Goal: Task Accomplishment & Management: Manage account settings

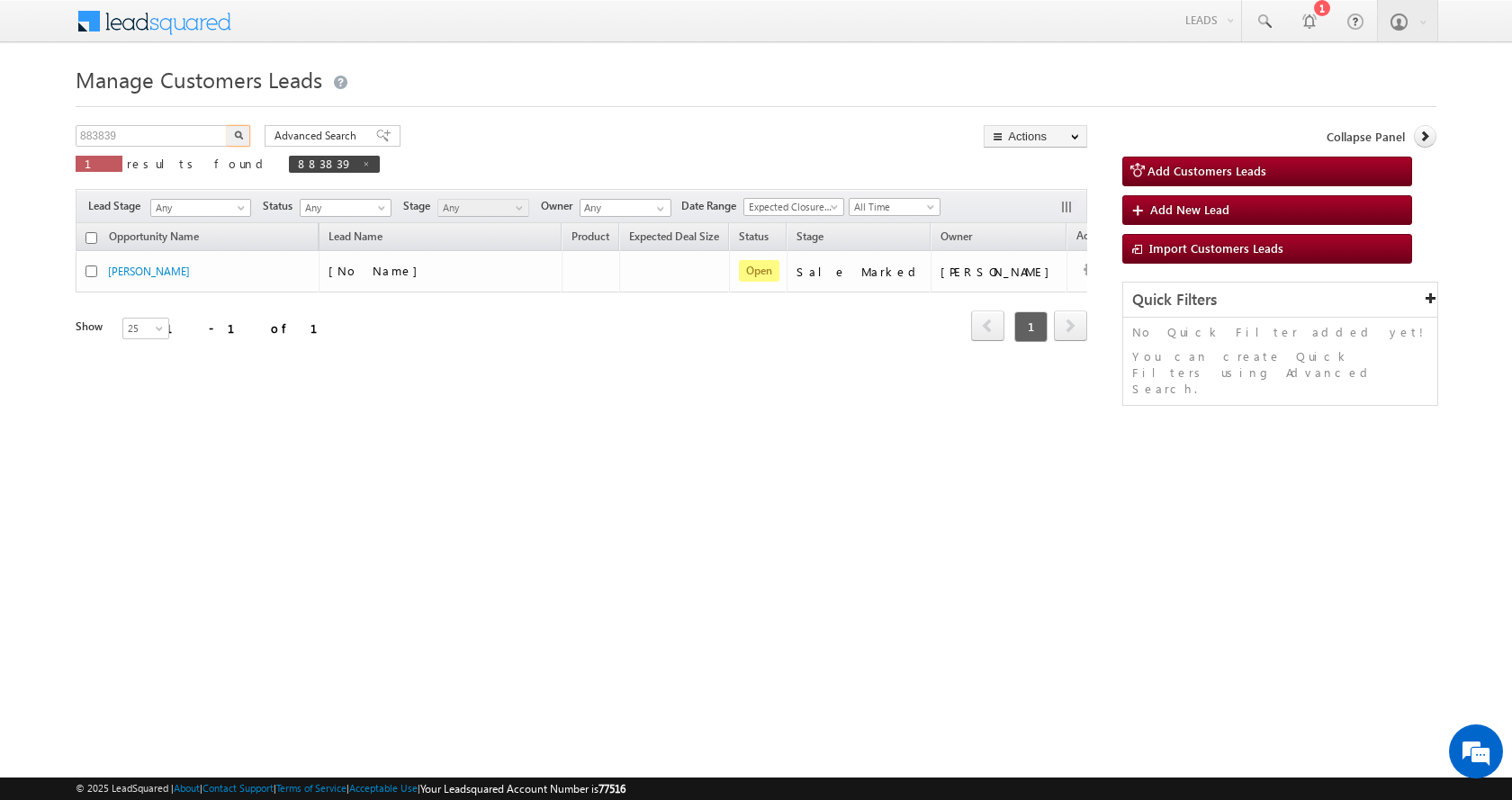
click at [95, 137] on input "883839" at bounding box center [152, 135] width 154 height 21
type input "883163"
click at [227, 125] on button "button" at bounding box center [238, 135] width 23 height 21
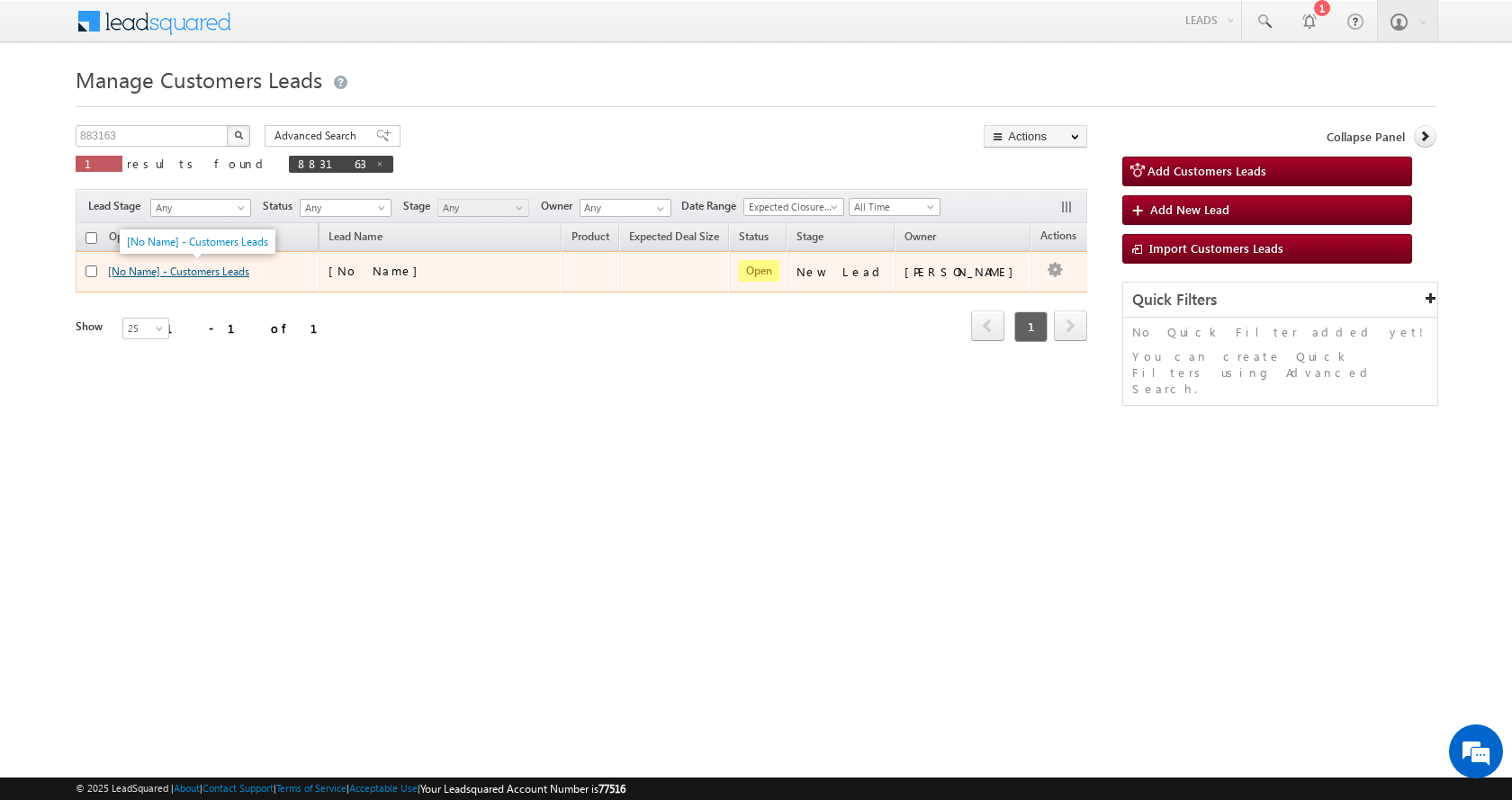
click at [209, 273] on link "[No Name] - Customers Leads" at bounding box center [178, 271] width 141 height 14
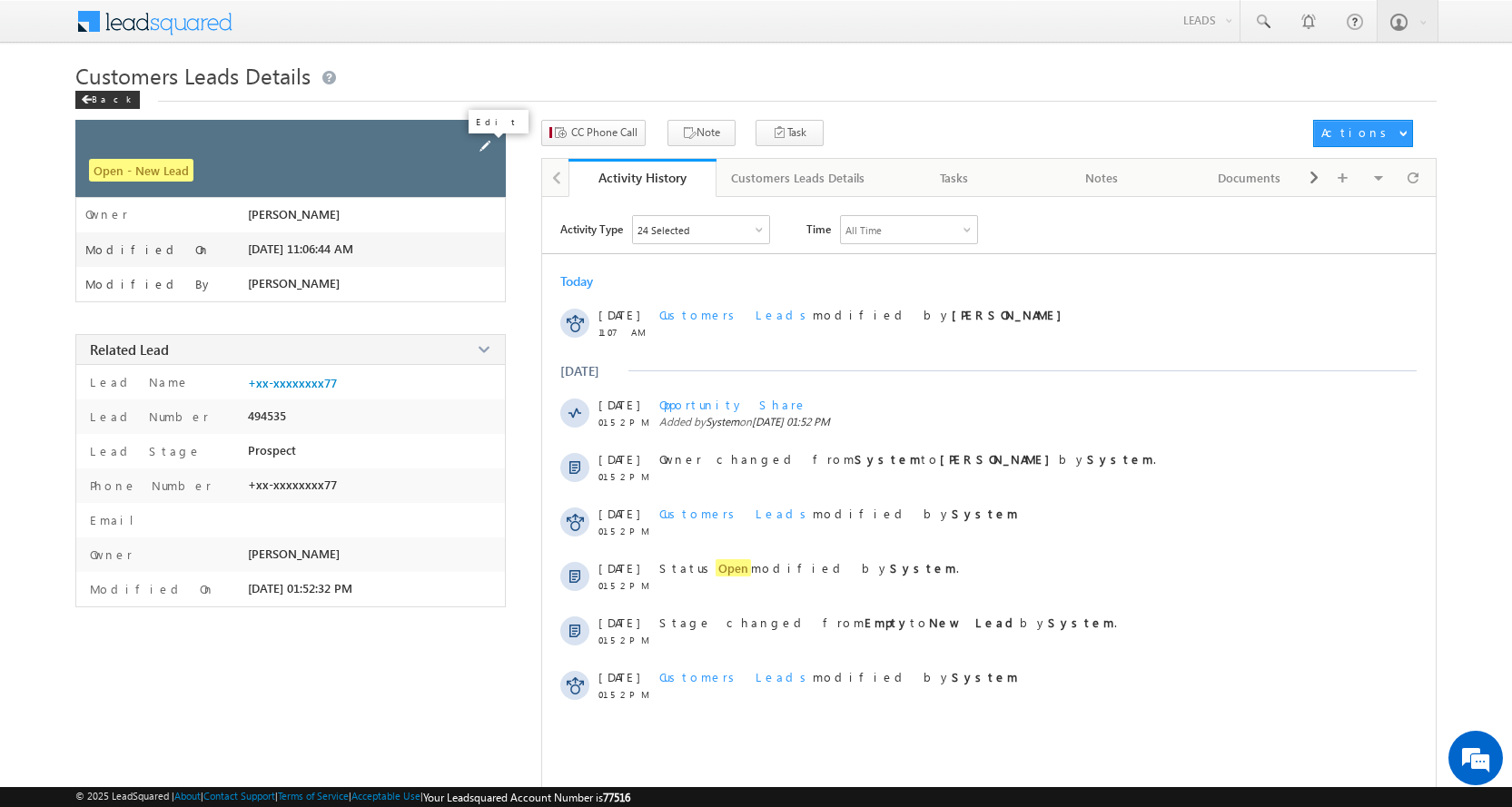
click at [485, 143] on span at bounding box center [485, 147] width 20 height 20
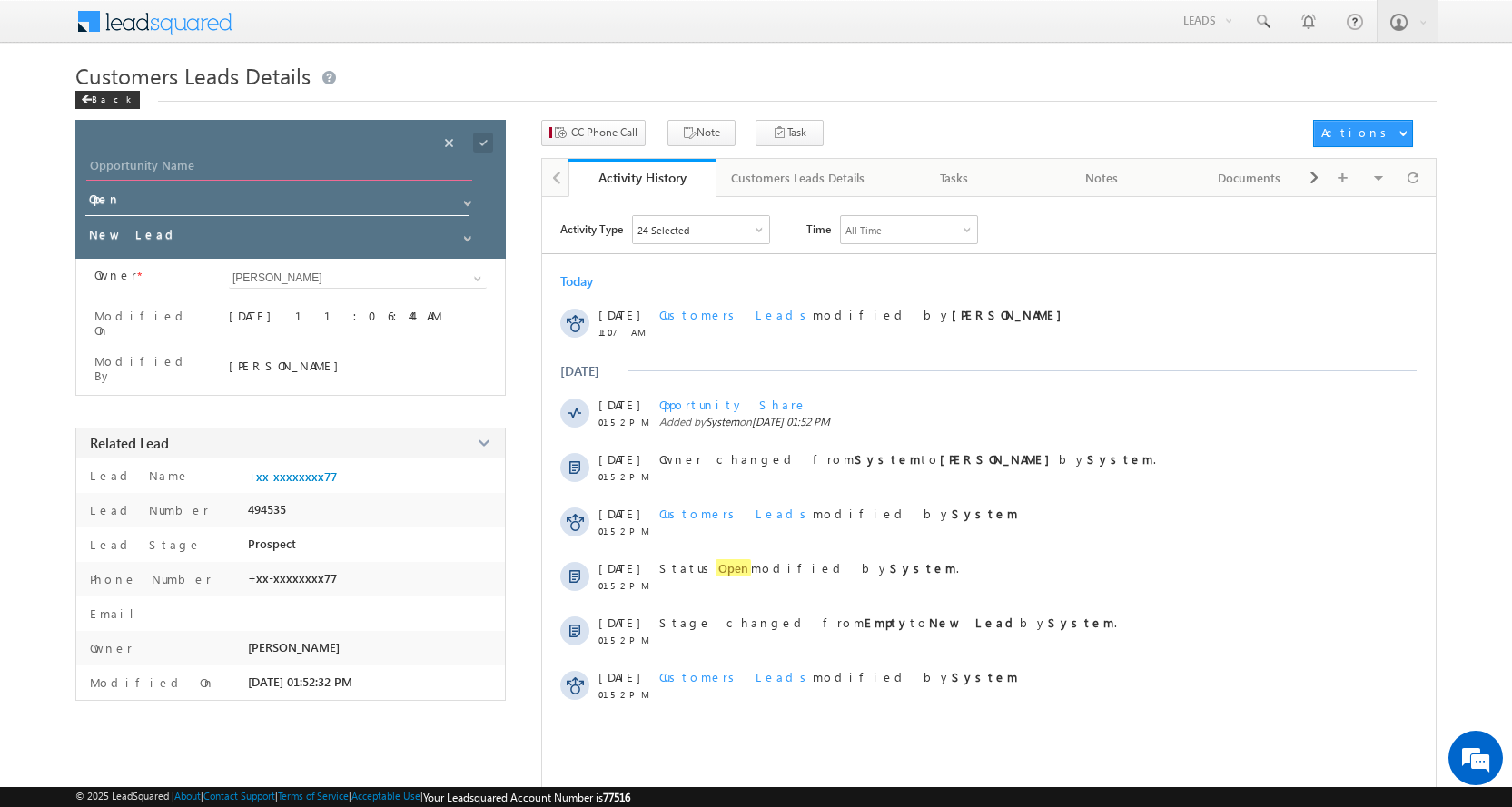
click at [129, 171] on input "Opportunity Name" at bounding box center [279, 167] width 385 height 25
paste input "[PERSON_NAME]"
type input "[PERSON_NAME]"
click at [466, 235] on span at bounding box center [468, 239] width 15 height 15
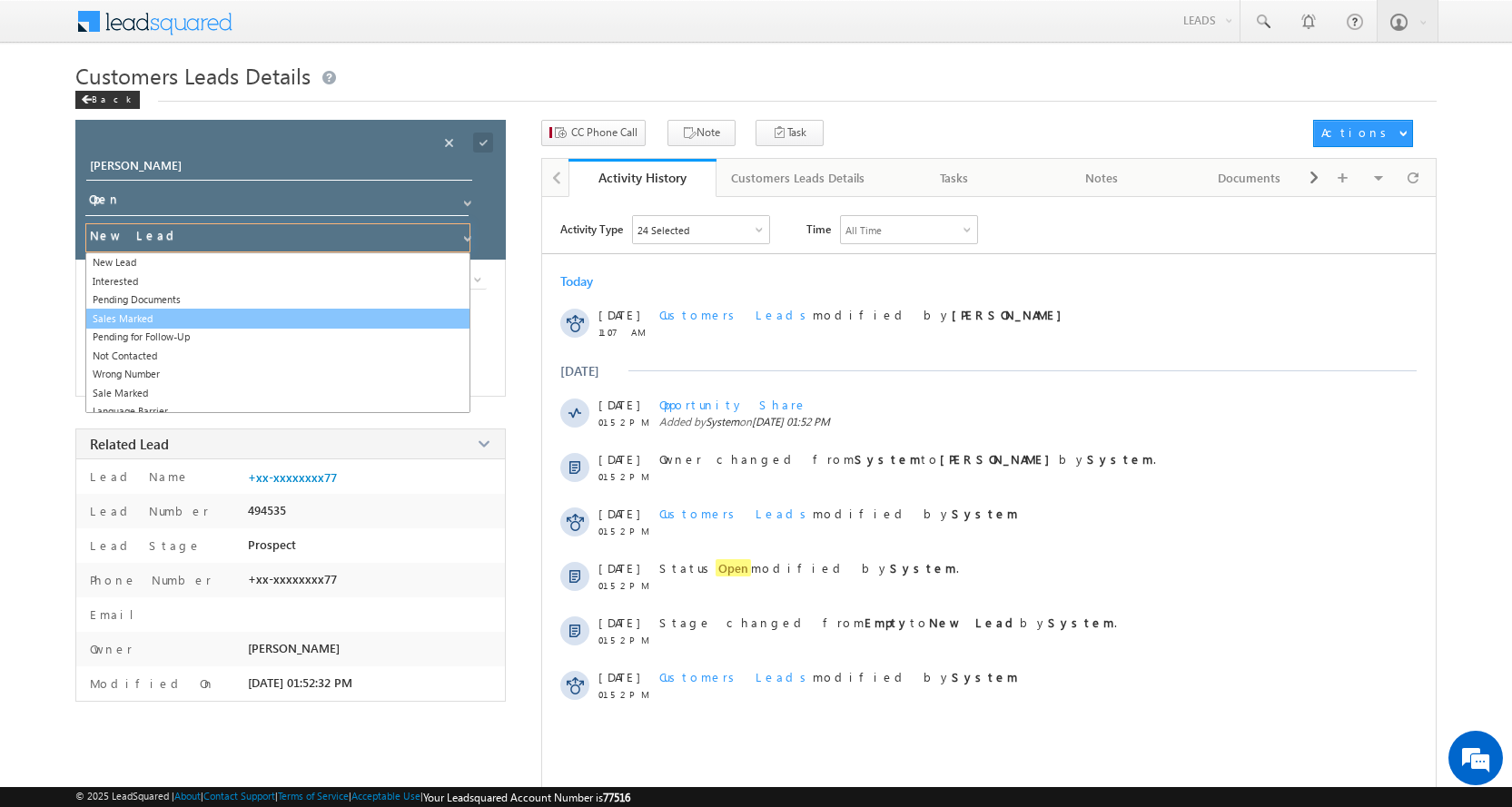
click at [149, 314] on link "Sales Marked" at bounding box center [278, 319] width 385 height 20
type input "Sales Marked"
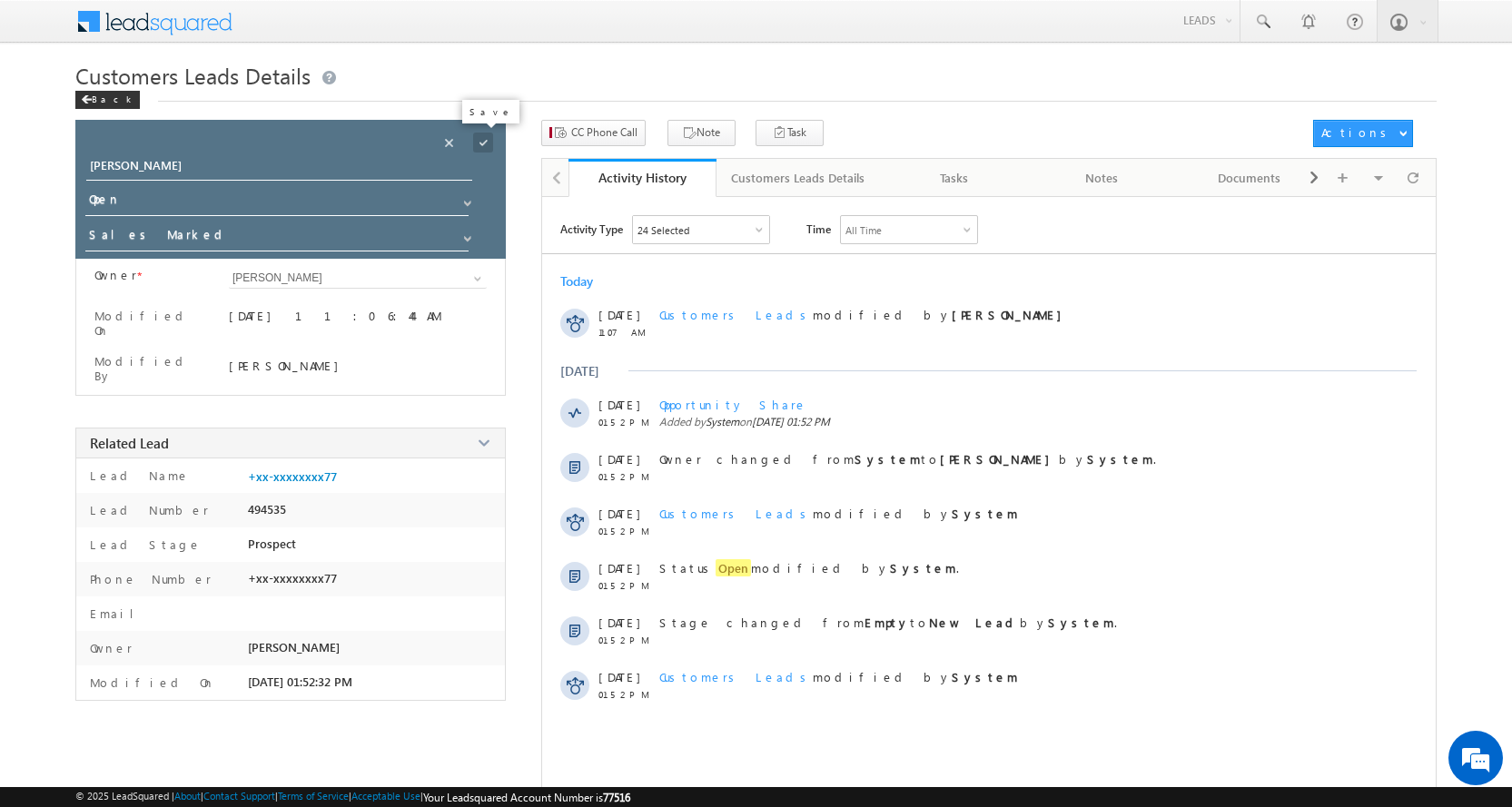
click at [485, 139] on span at bounding box center [483, 143] width 20 height 20
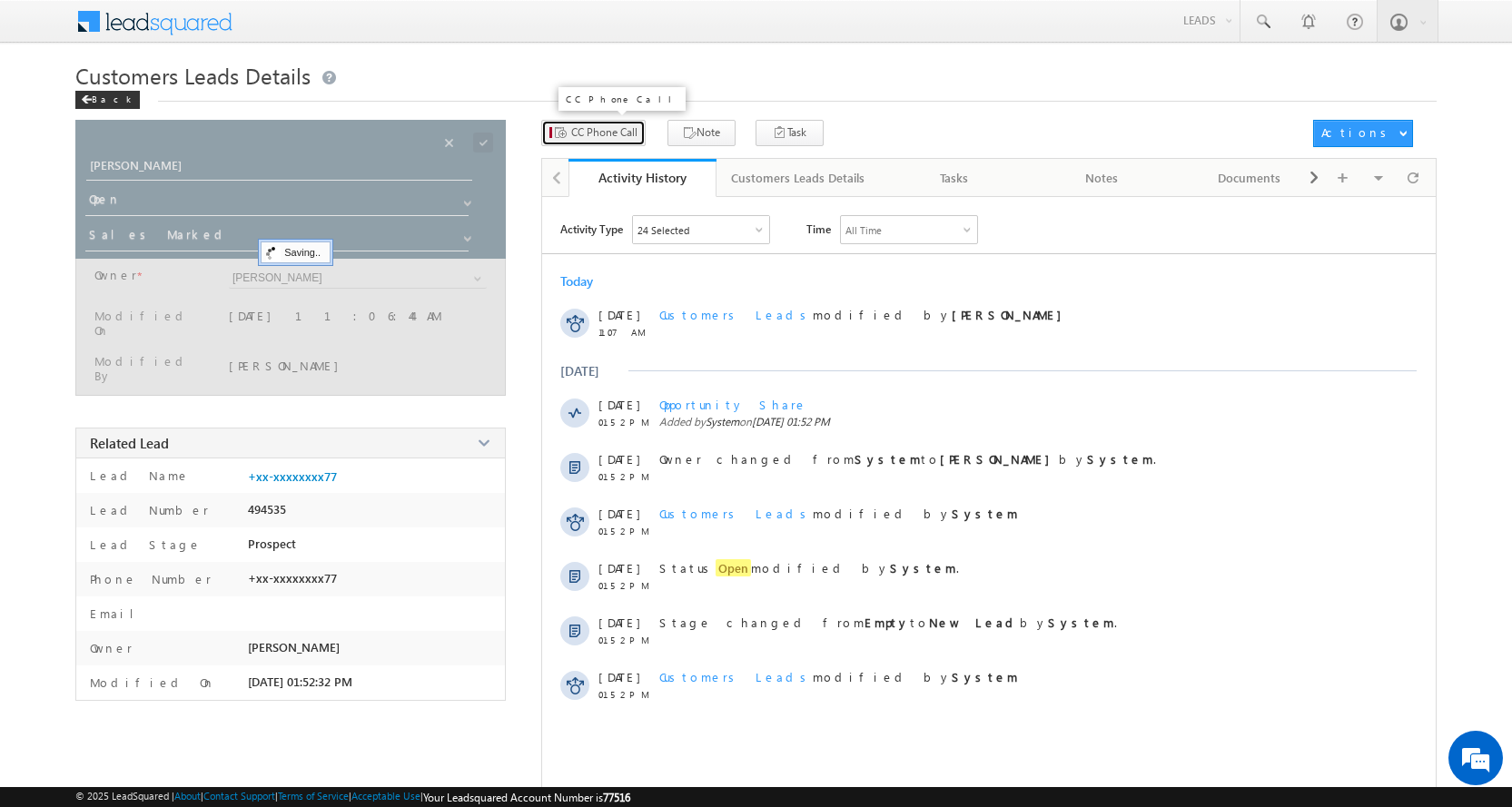
click at [592, 132] on span "CC Phone Call" at bounding box center [604, 133] width 66 height 17
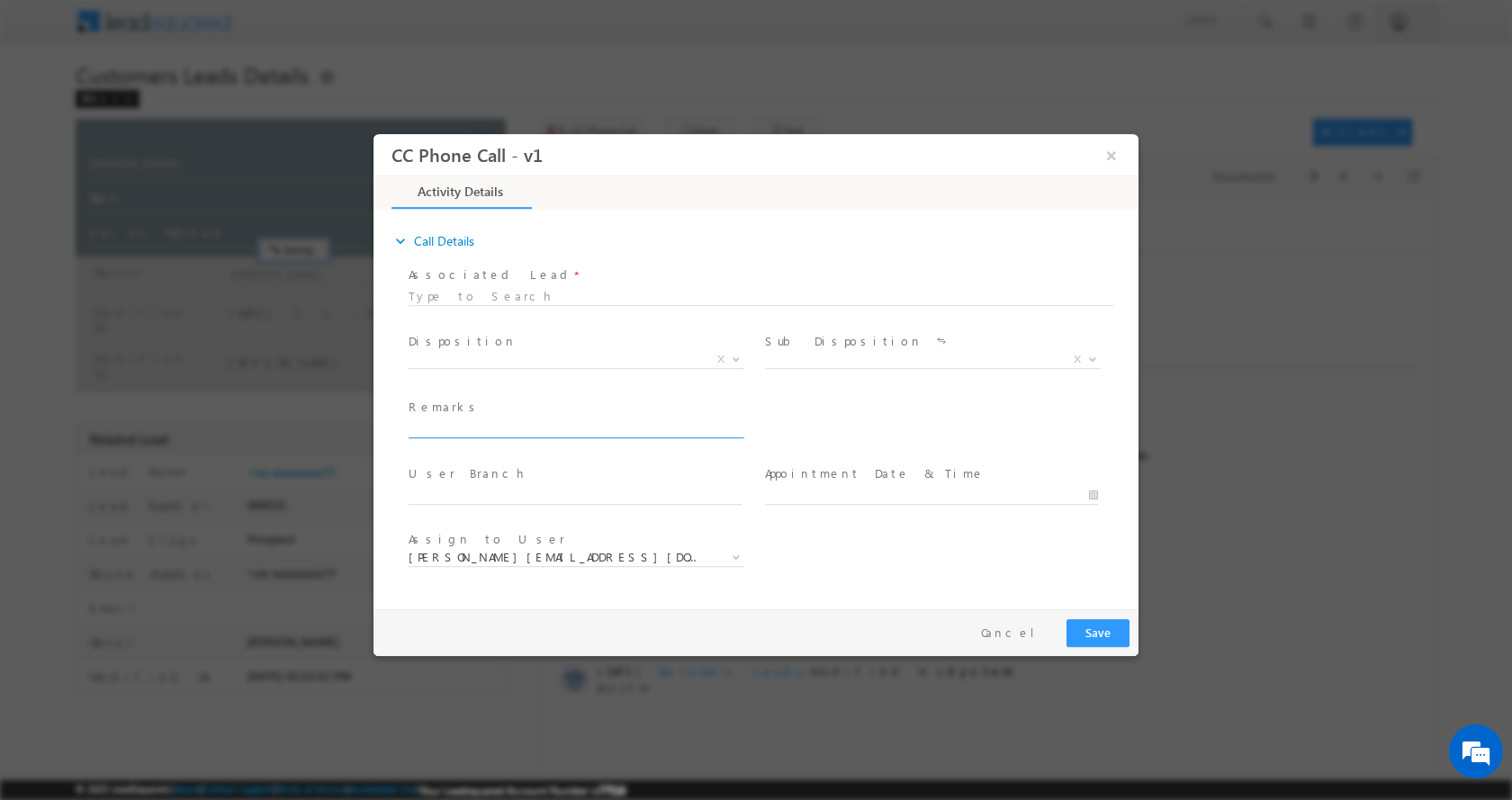
click at [425, 424] on input "text" at bounding box center [576, 429] width 333 height 18
type input "MOHD IMRAN MALIK-8449394077-LAP-SBFC FINANCE -ROI-18 %-LOAN-10.40 -TOTAL TENUER…"
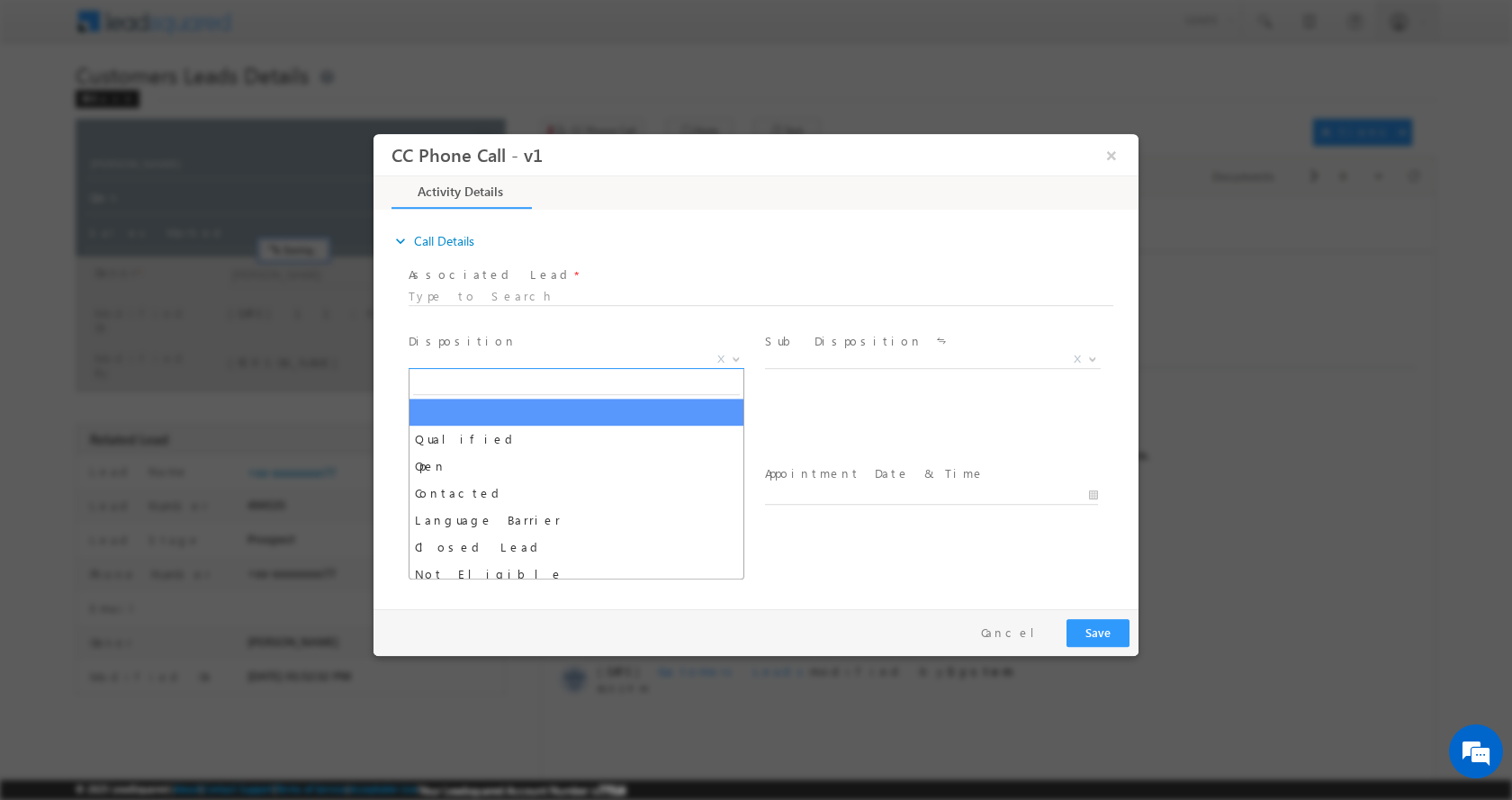
click at [737, 355] on b at bounding box center [737, 357] width 11 height 6
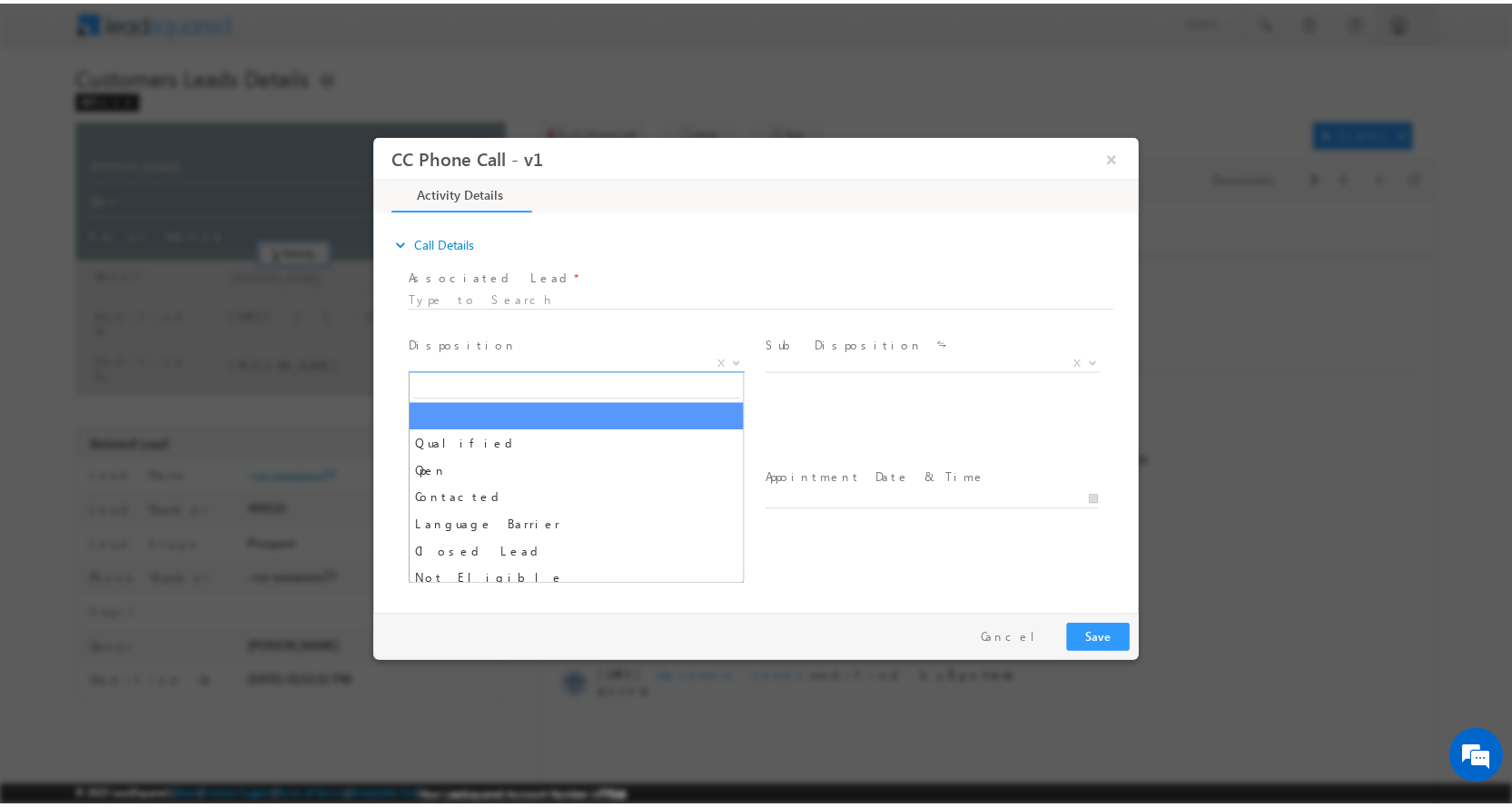
scroll to position [0, 0]
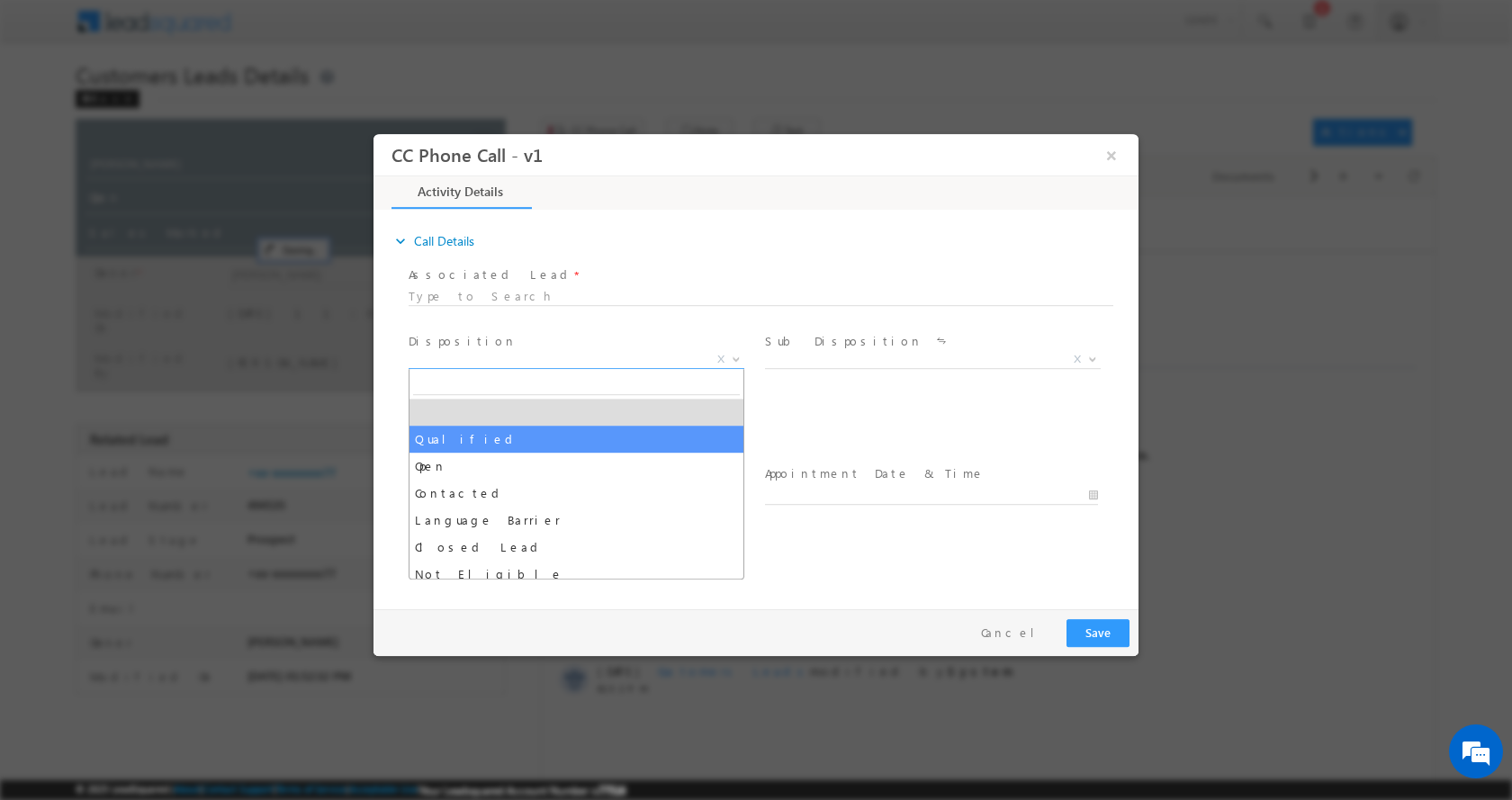
select select "Qualified"
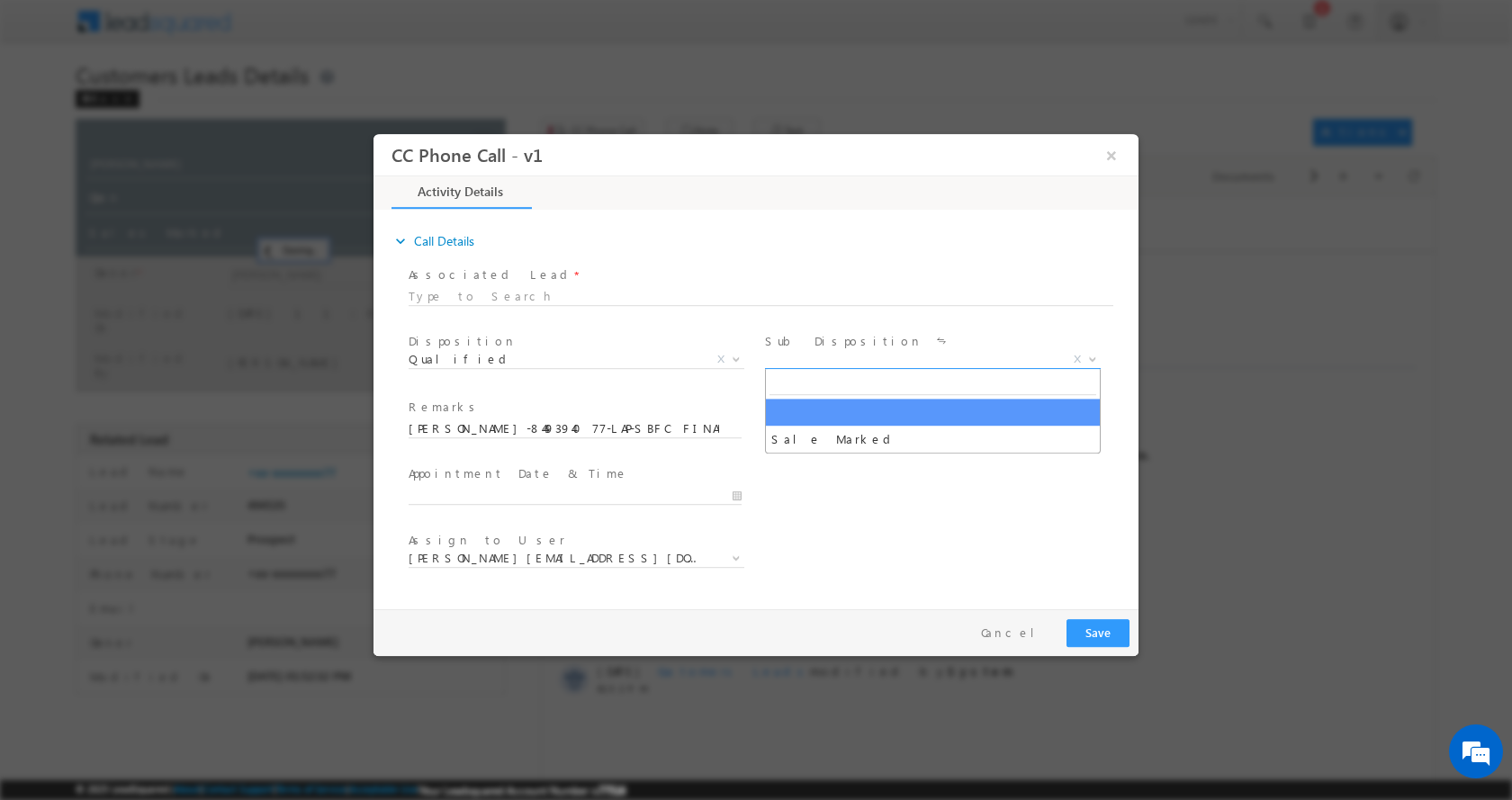
click at [1087, 359] on b at bounding box center [1093, 357] width 11 height 6
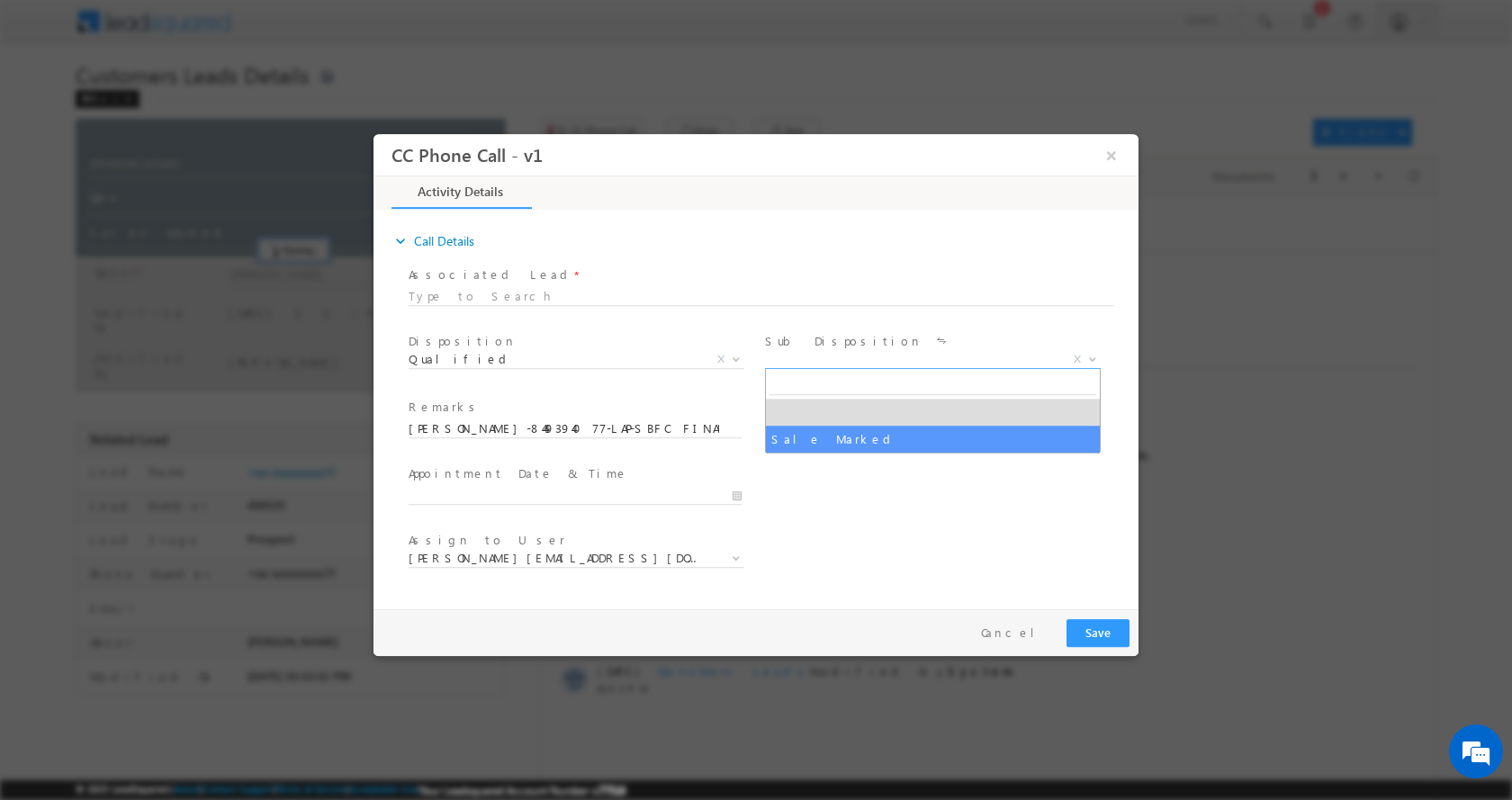
select select "Sale Marked"
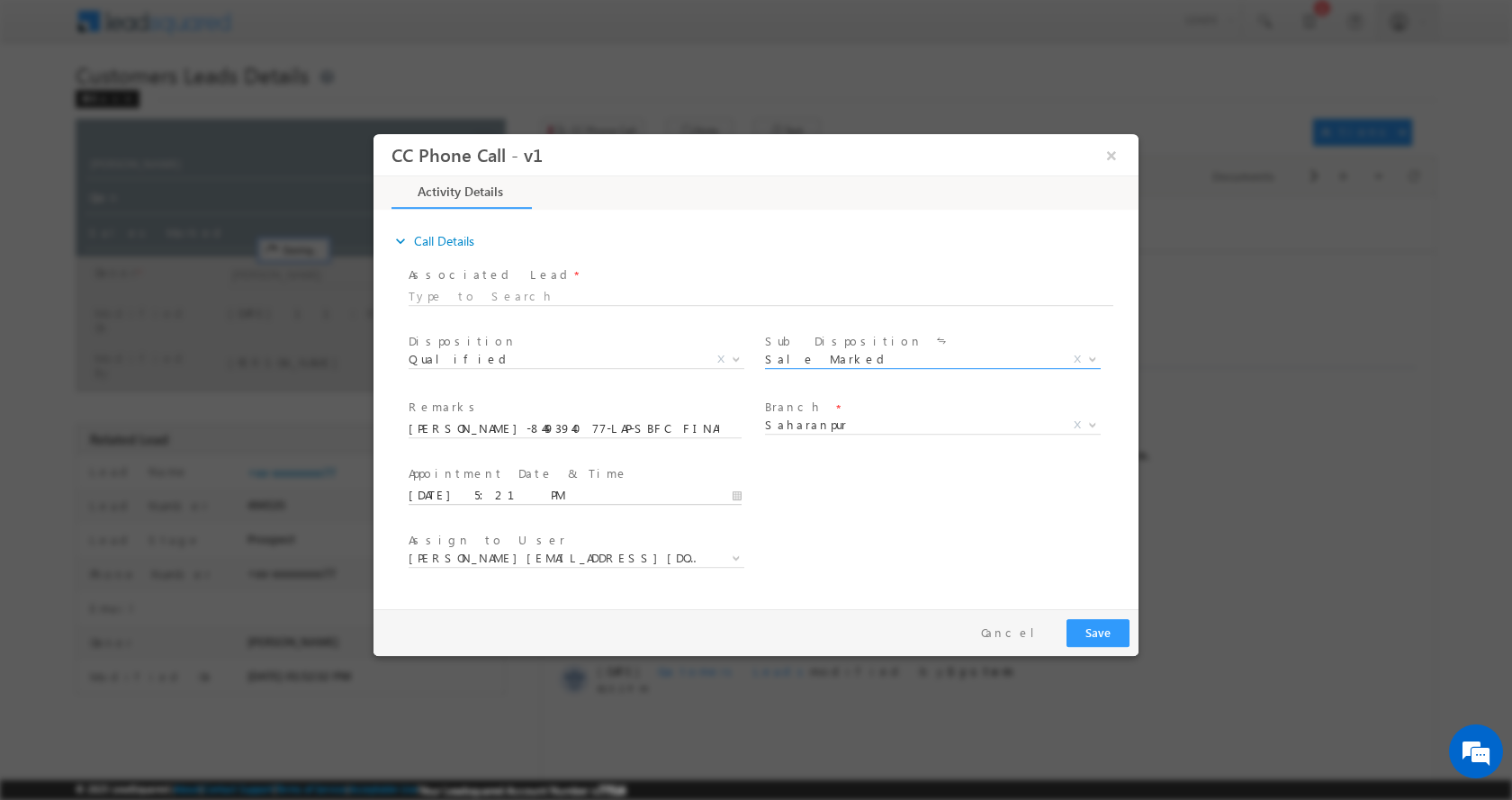
click at [740, 492] on input "09/16/2025 5:21 PM" at bounding box center [576, 495] width 333 height 18
type input "09/22/2025 4:21 PM"
type input "04"
click at [481, 477] on span at bounding box center [477, 478] width 13 height 14
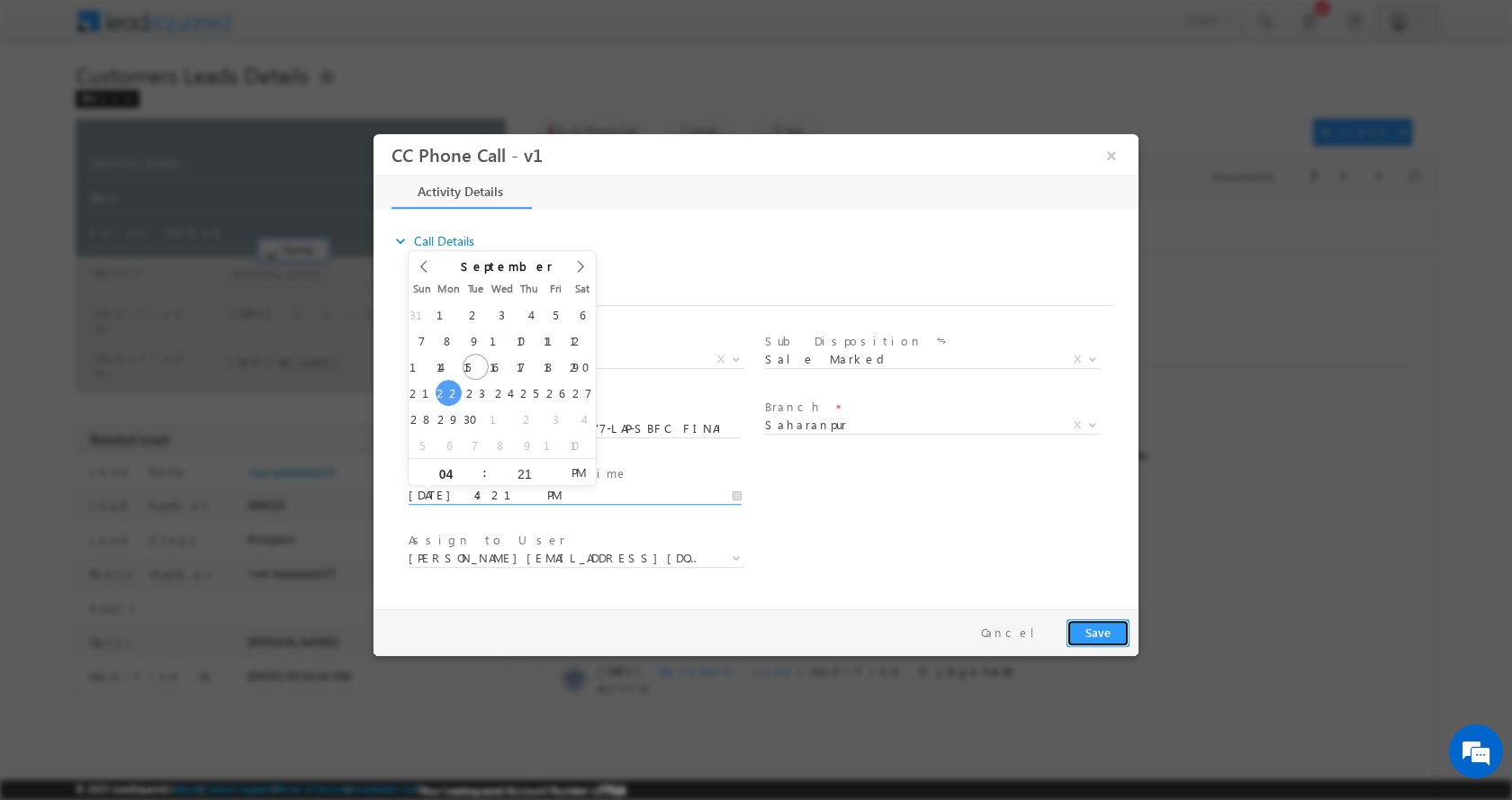
click at [1098, 623] on button "Save" at bounding box center [1098, 632] width 63 height 28
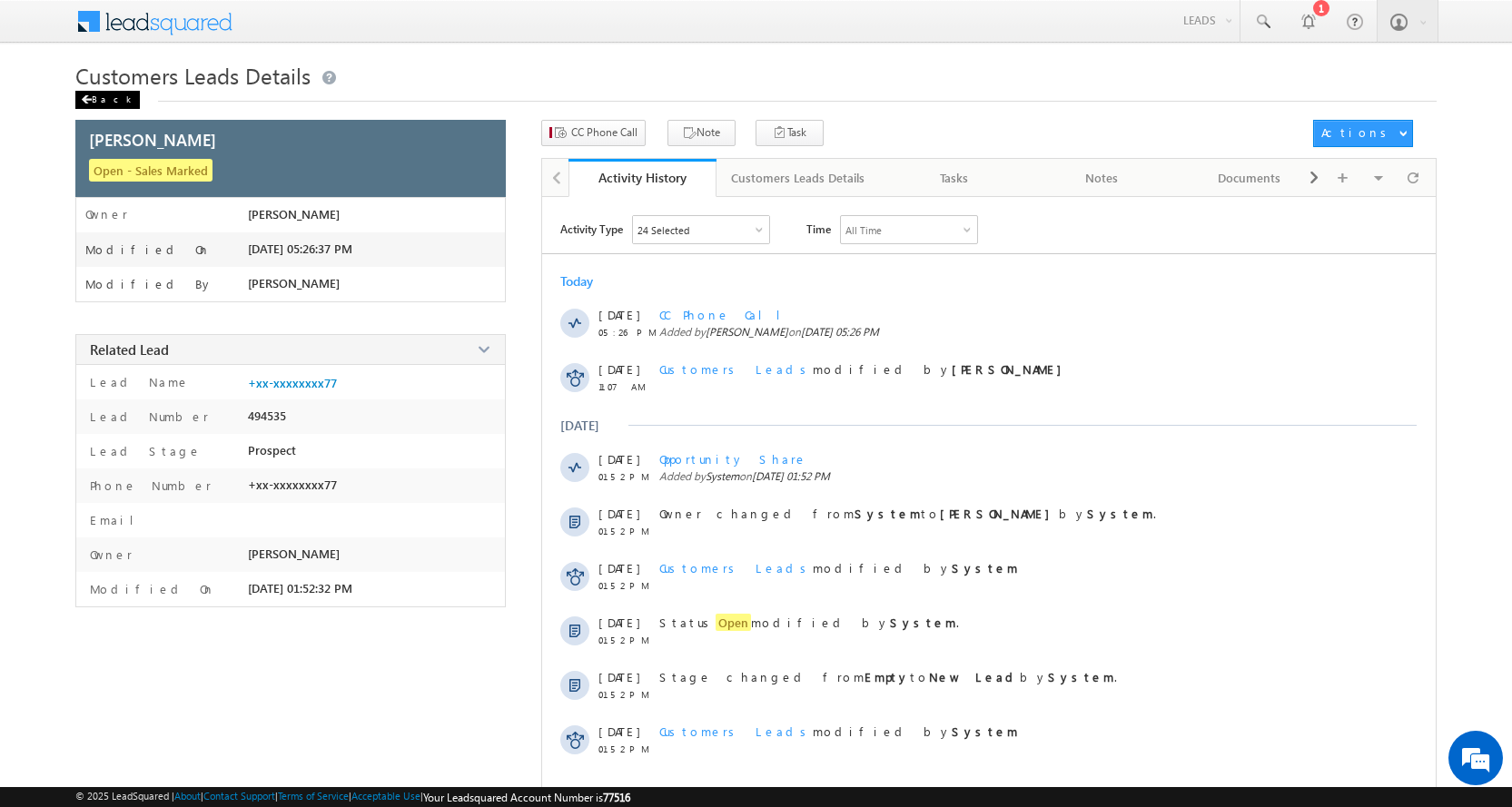
click at [101, 105] on div "Back" at bounding box center [107, 100] width 64 height 19
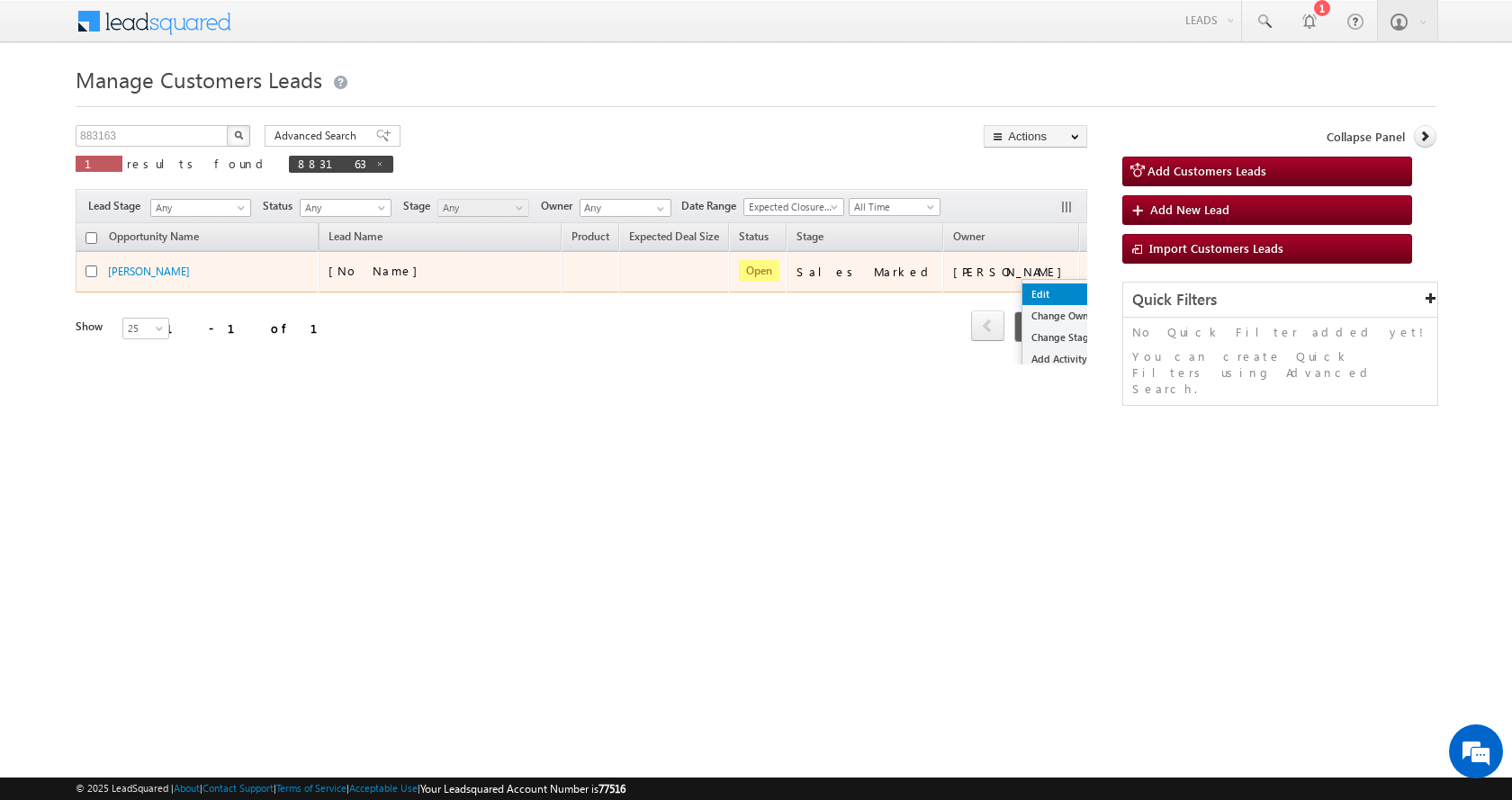
click at [1023, 292] on link "Edit" at bounding box center [1068, 294] width 90 height 21
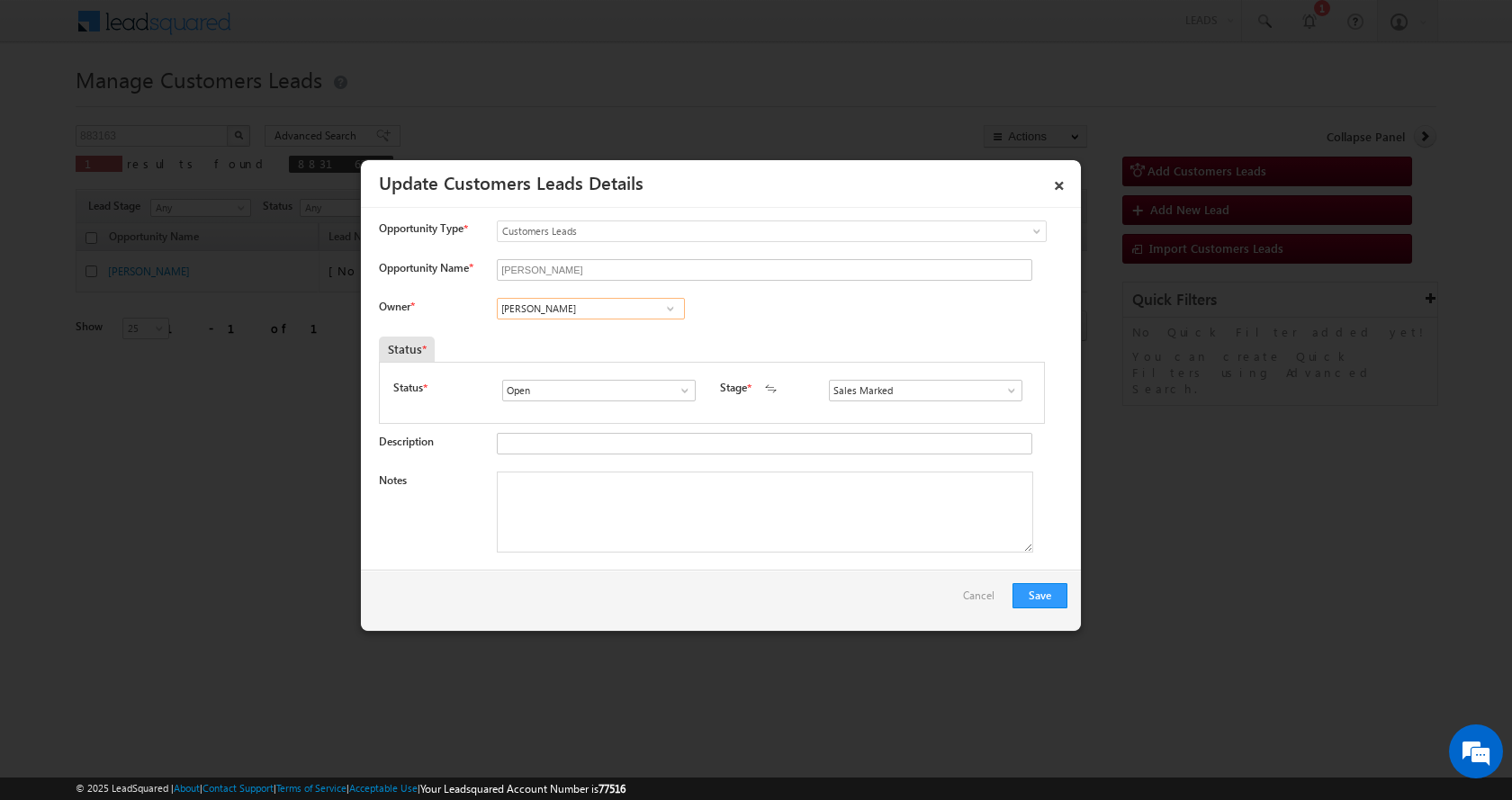
click at [545, 309] on input "[PERSON_NAME]" at bounding box center [591, 308] width 188 height 21
click at [628, 346] on span "kunal.kumar1@sgrlimited.in" at bounding box center [585, 343] width 162 height 14
click at [588, 503] on textarea "Notes" at bounding box center [765, 512] width 537 height 81
paste textarea "MOHD IMRAN MALIK-8449394077-LAP LOAN -BANK-SBFC FINANCE -ROI-18 %-LOAN-10.40 -T…"
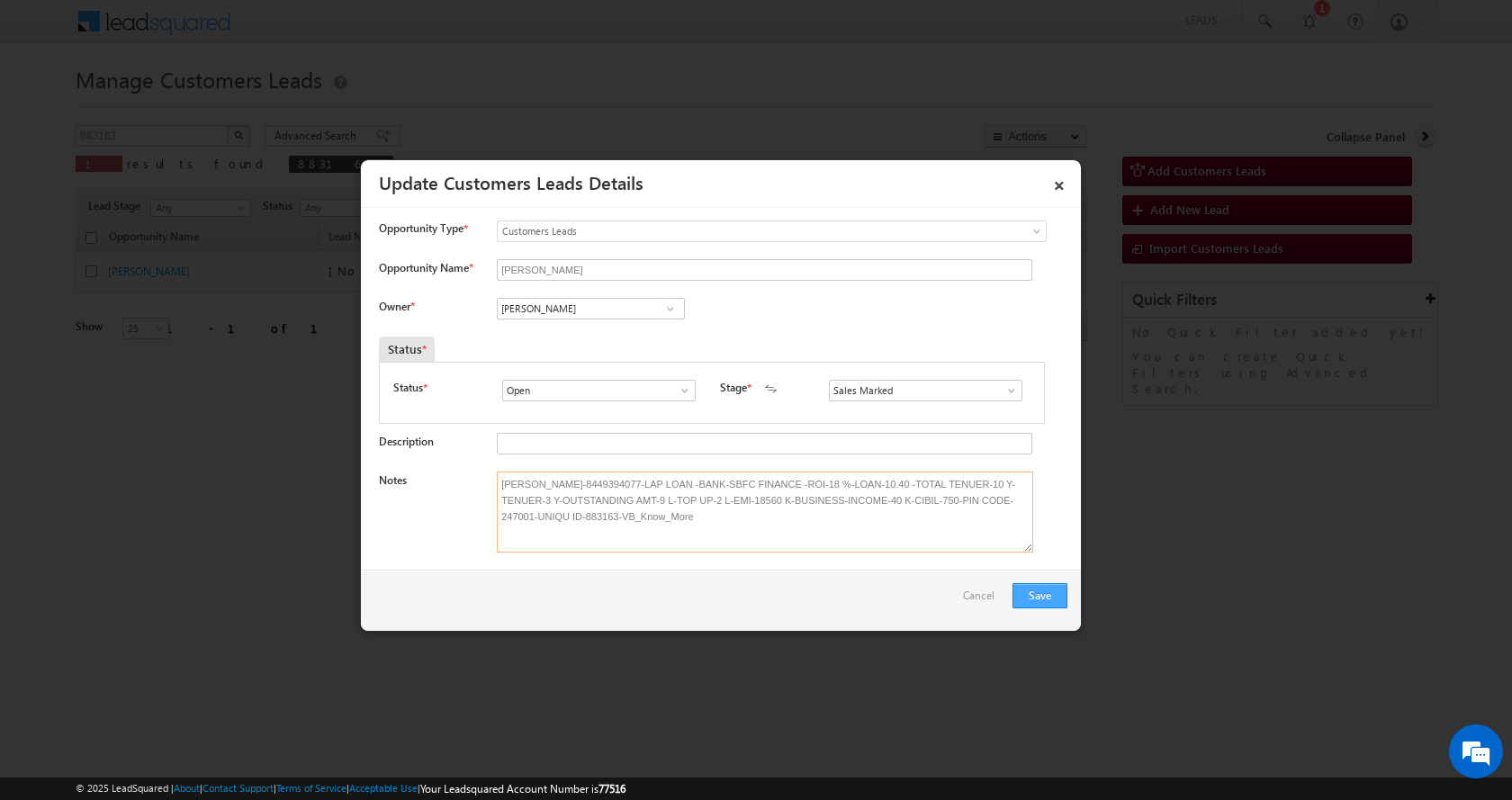
type textarea "MOHD IMRAN MALIK-8449394077-LAP LOAN -BANK-SBFC FINANCE -ROI-18 %-LOAN-10.40 -T…"
click at [1041, 591] on button "Save" at bounding box center [1041, 595] width 55 height 25
